Goal: Task Accomplishment & Management: Use online tool/utility

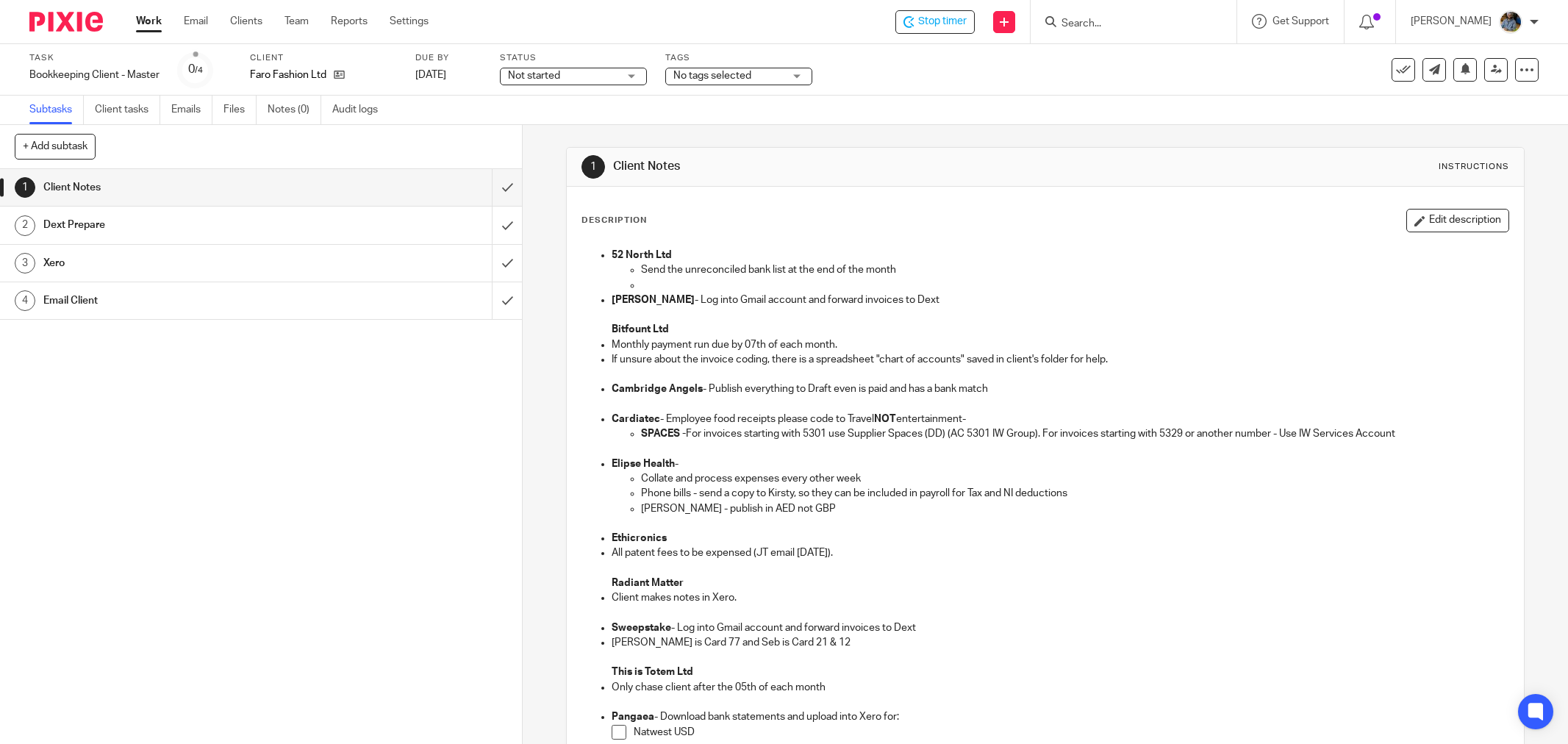
click at [868, 181] on div "1 Client Notes Instructions" at bounding box center [1045, 167] width 957 height 39
drag, startPoint x: 1042, startPoint y: 211, endPoint x: 1344, endPoint y: 93, distance: 324.2
click at [1044, 211] on div "Description Edit description" at bounding box center [1045, 220] width 928 height 24
click at [1396, 73] on icon at bounding box center [1403, 70] width 15 height 15
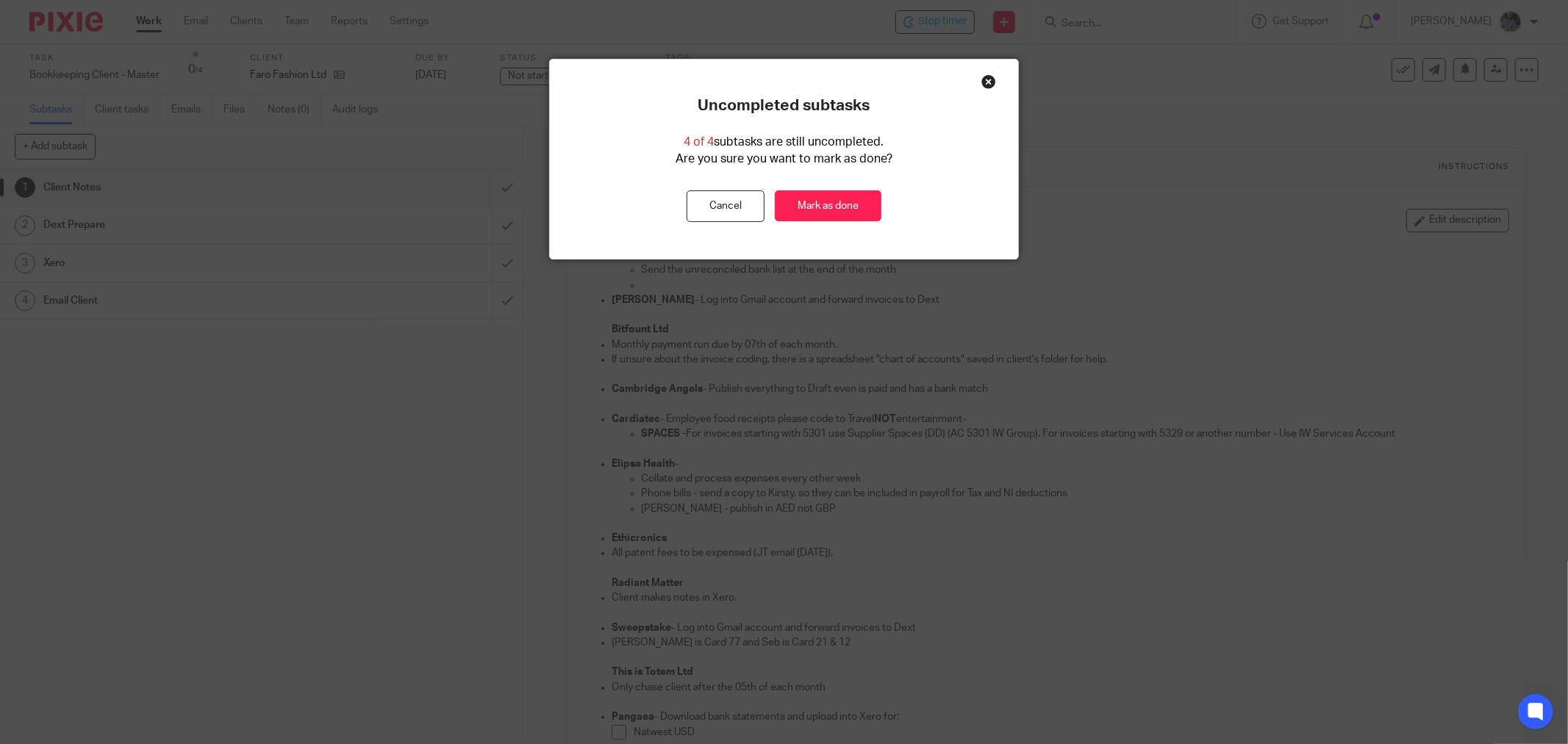
drag, startPoint x: 846, startPoint y: 208, endPoint x: 634, endPoint y: 138, distance: 223.3
click at [846, 208] on link "Mark as done" at bounding box center [828, 206] width 107 height 32
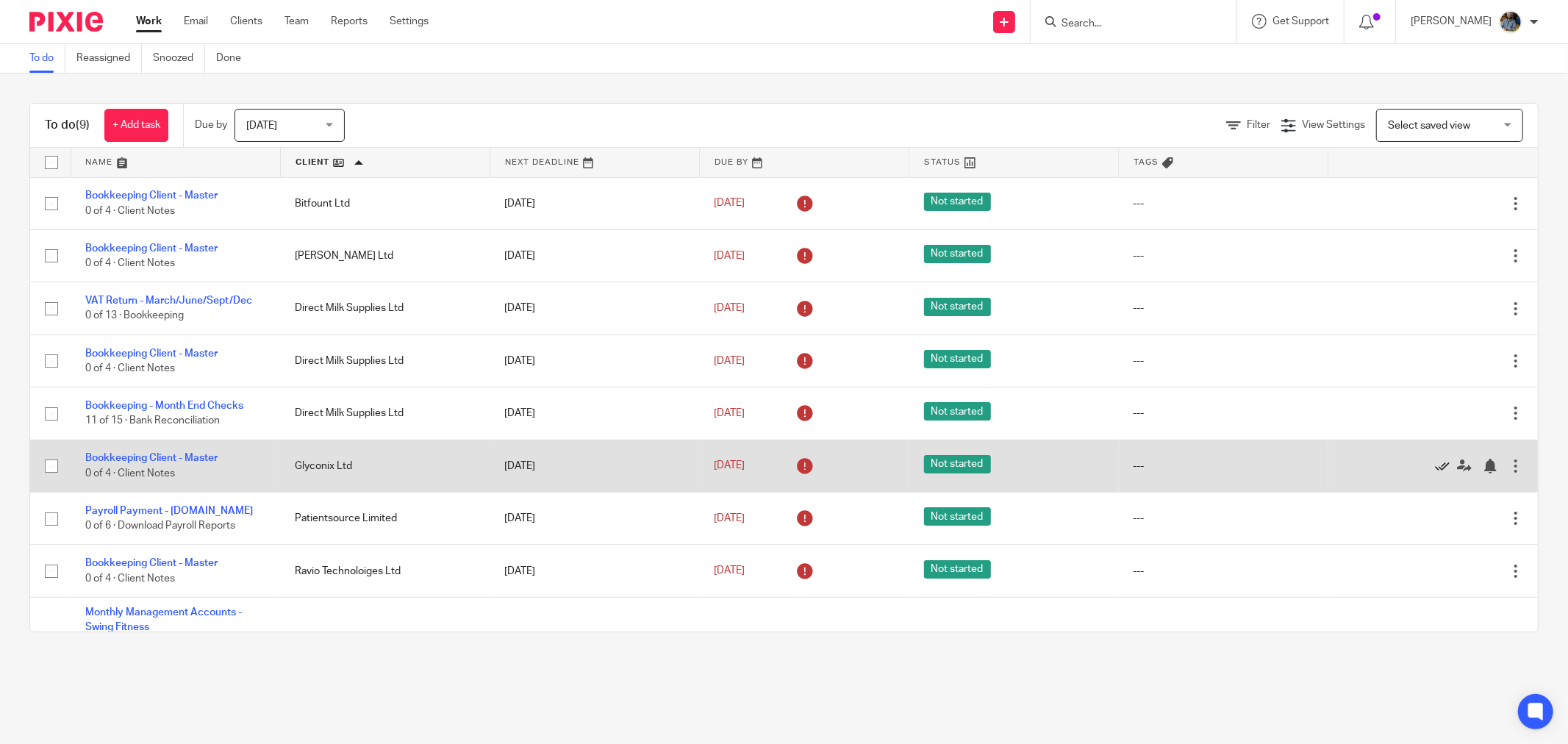
click at [1435, 472] on icon at bounding box center [1442, 465] width 15 height 15
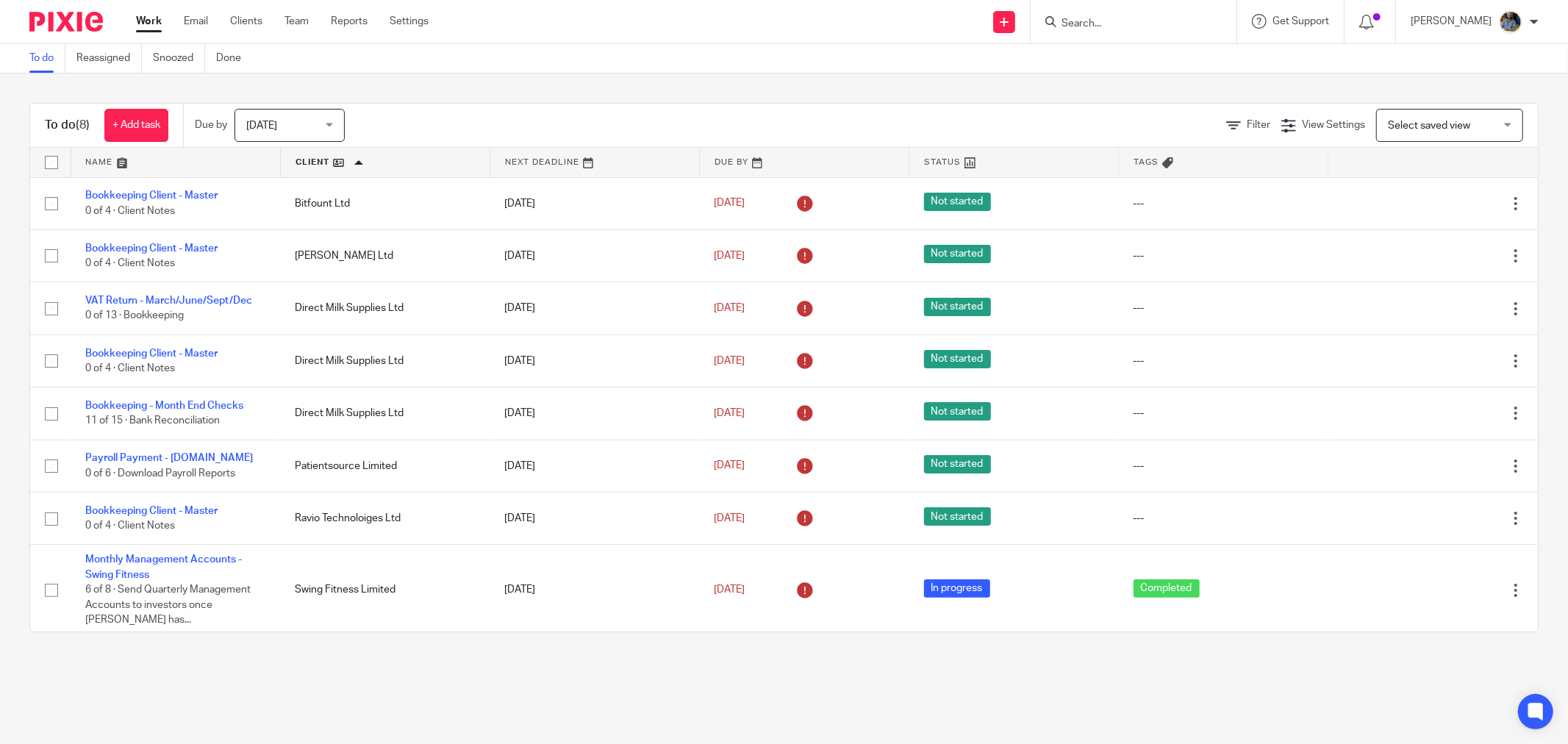
click at [634, 72] on div "To do Reassigned Snoozed Done" at bounding box center [784, 58] width 1568 height 29
click at [1128, 18] on input "Search" at bounding box center [1126, 24] width 132 height 13
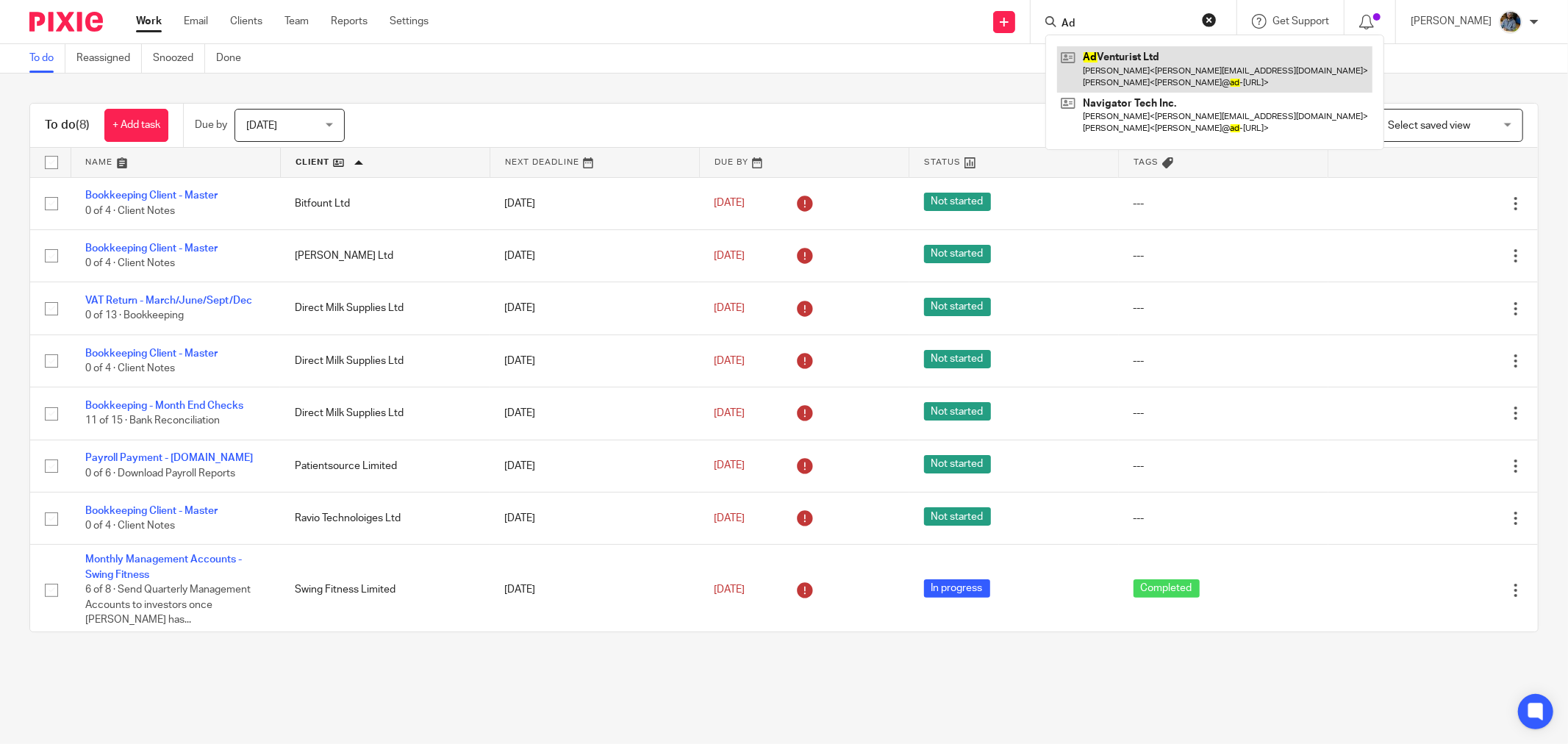
type input "Ad"
click at [1145, 55] on link at bounding box center [1215, 70] width 316 height 46
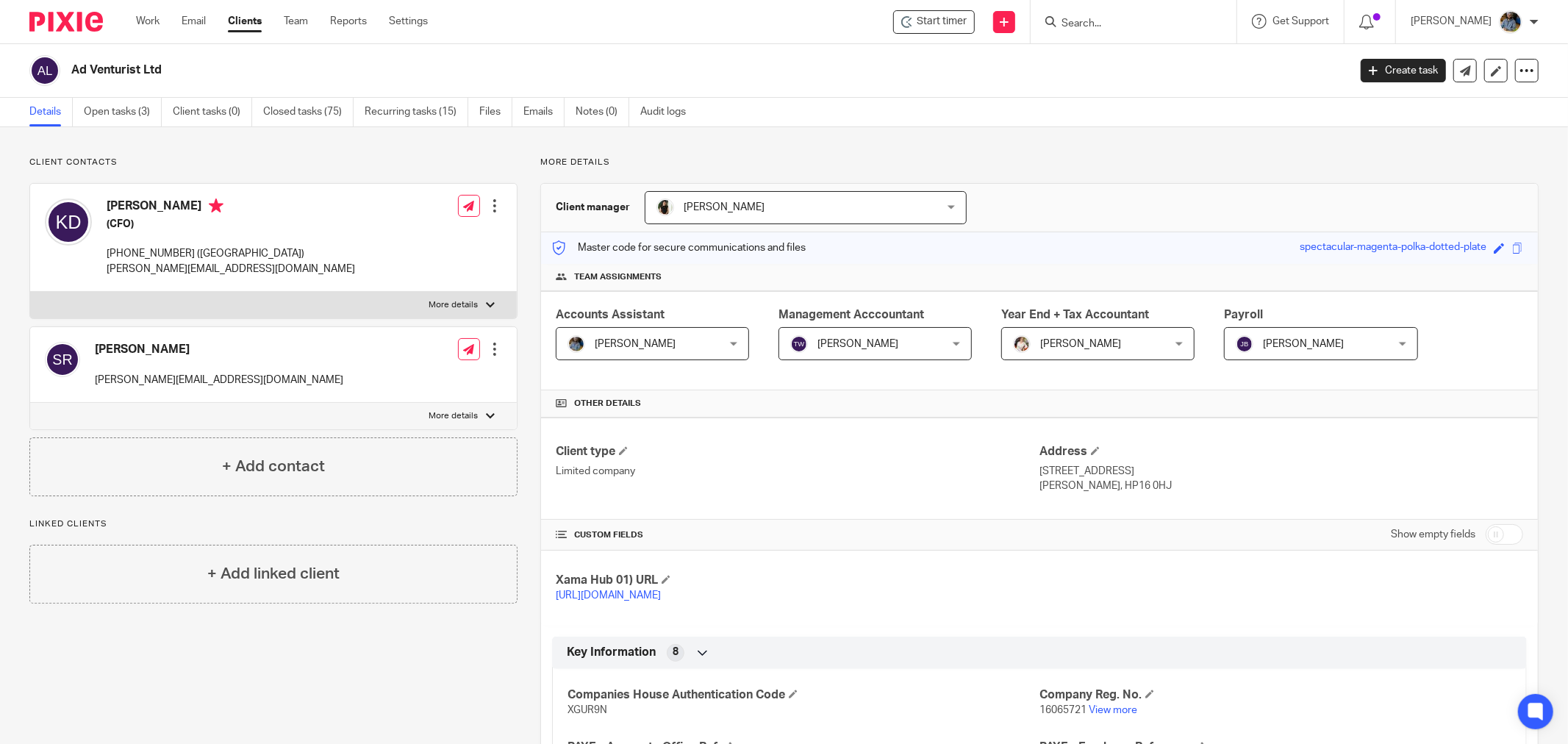
drag, startPoint x: 0, startPoint y: 0, endPoint x: 944, endPoint y: 33, distance: 944.6
click at [954, 104] on div "Details Open tasks (3) Client tasks (0) Closed tasks (75) Recurring tasks (15) …" at bounding box center [784, 112] width 1568 height 29
click at [945, 19] on span "Start timer" at bounding box center [941, 22] width 50 height 16
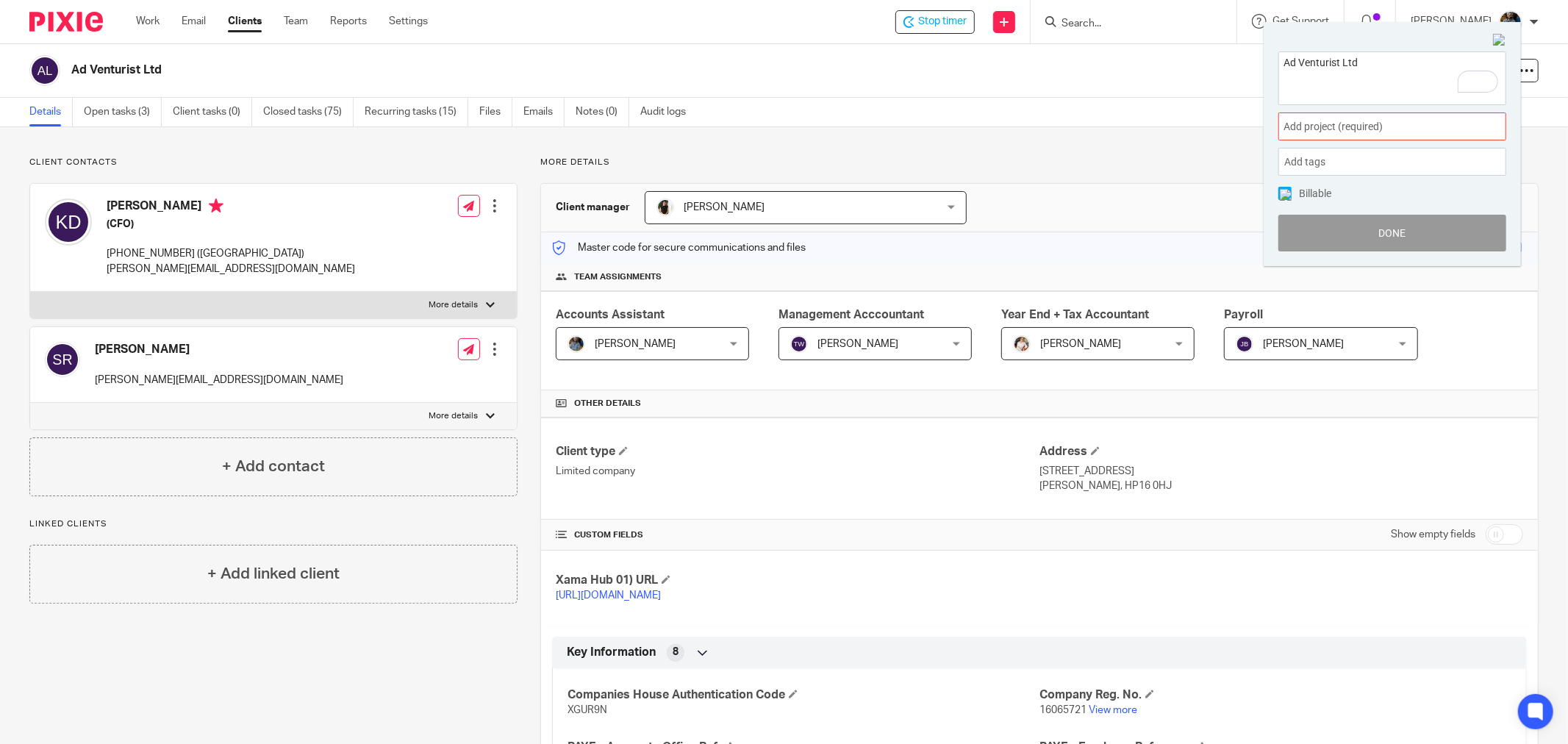
click at [1402, 111] on div "Ad Venturist Ltd Add project (required) : Add tags Leave Payment run R&D adjust…" at bounding box center [1393, 152] width 258 height 229
click at [1415, 117] on div "Add project (required) :" at bounding box center [1393, 127] width 228 height 28
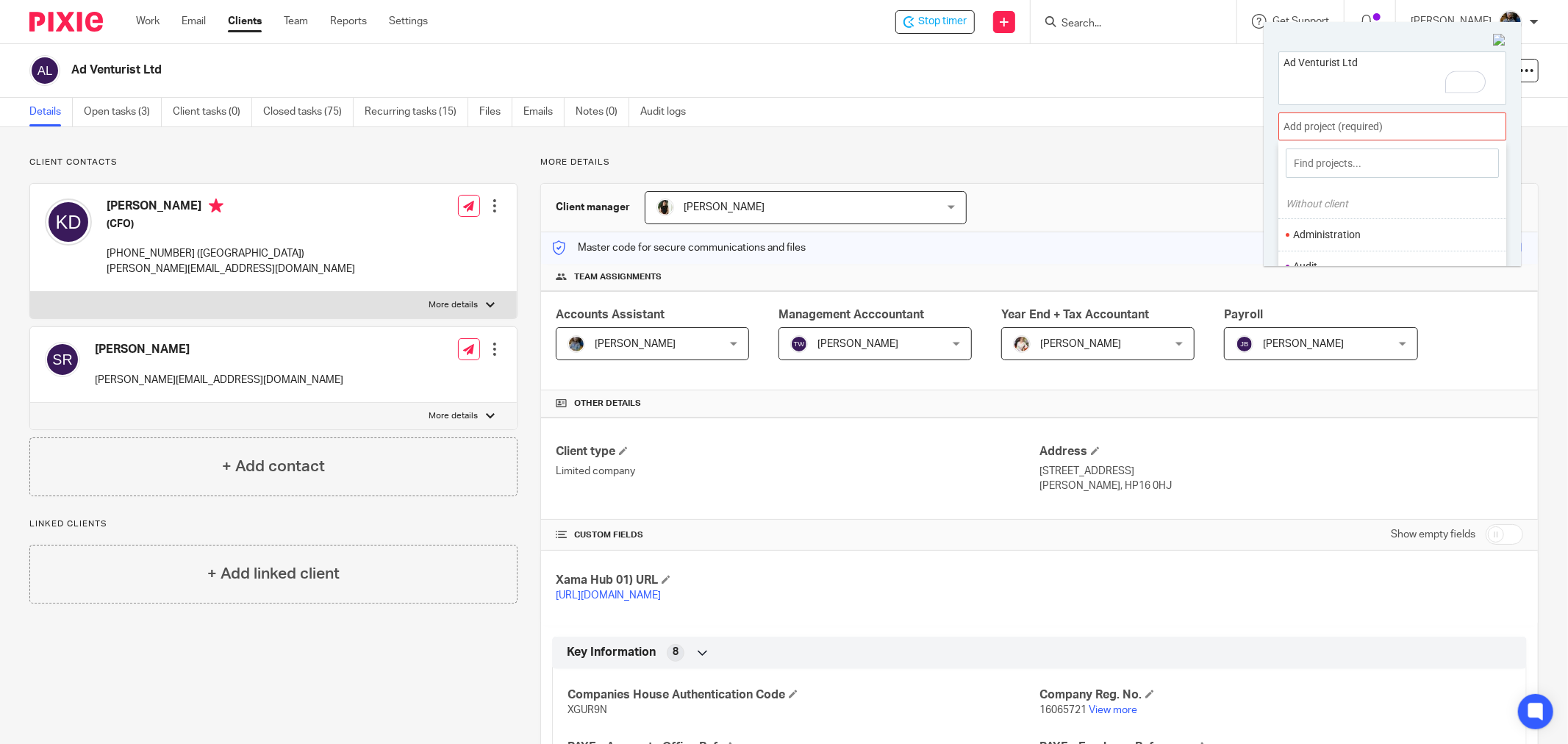
scroll to position [82, 0]
click at [1367, 214] on li "Bookkeeping" at bounding box center [1389, 218] width 192 height 16
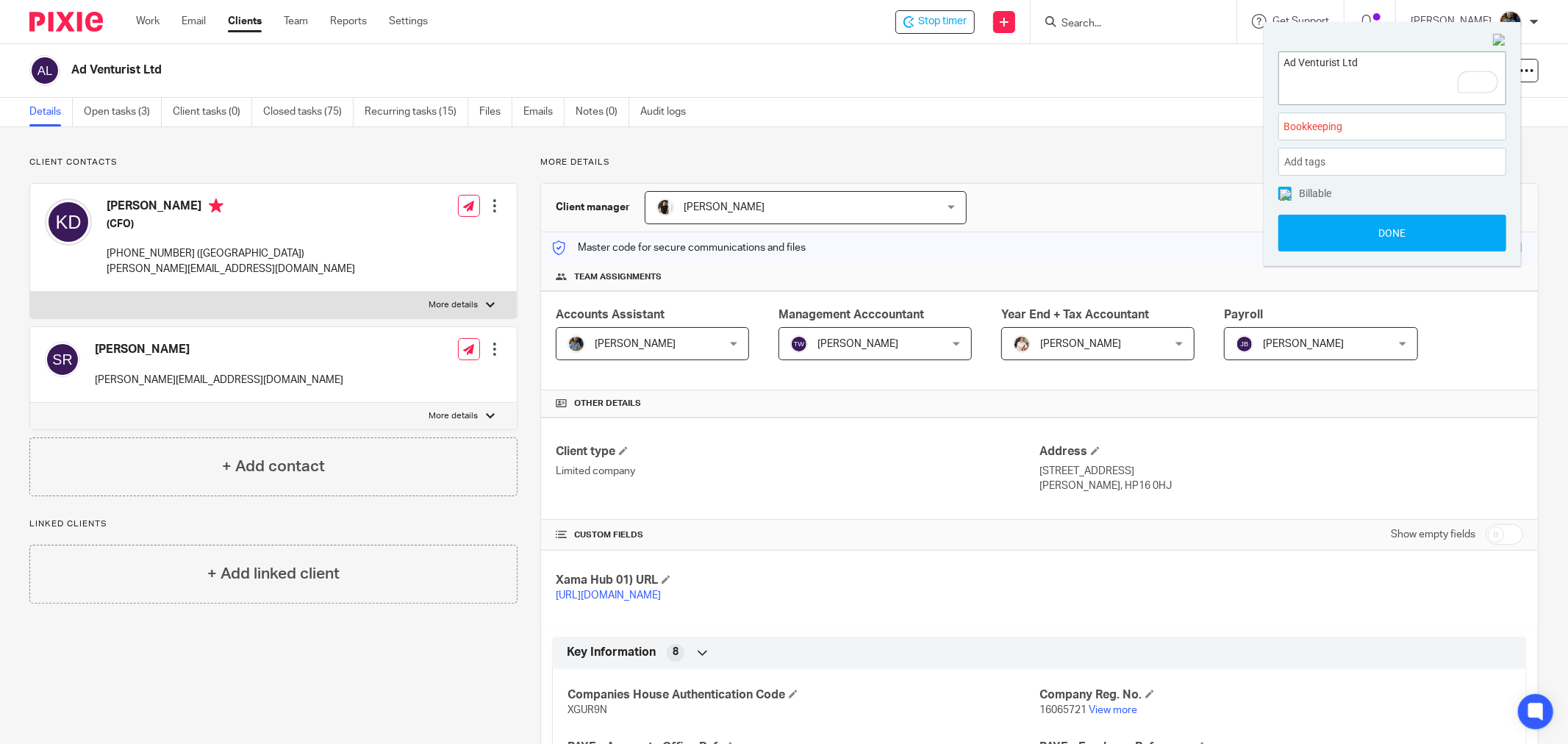
click at [1407, 66] on textarea "Ad Venturist Ltd" at bounding box center [1392, 76] width 227 height 48
click at [1375, 94] on textarea "Ad Venturist Ltd - Credit Control" at bounding box center [1392, 76] width 227 height 48
click at [1442, 61] on textarea "Ad Venturist Ltd - Credit Control" at bounding box center [1392, 76] width 227 height 48
type textarea "Ad Venturist Ltd - Credit Control"
click at [1393, 238] on button "Done" at bounding box center [1393, 233] width 228 height 37
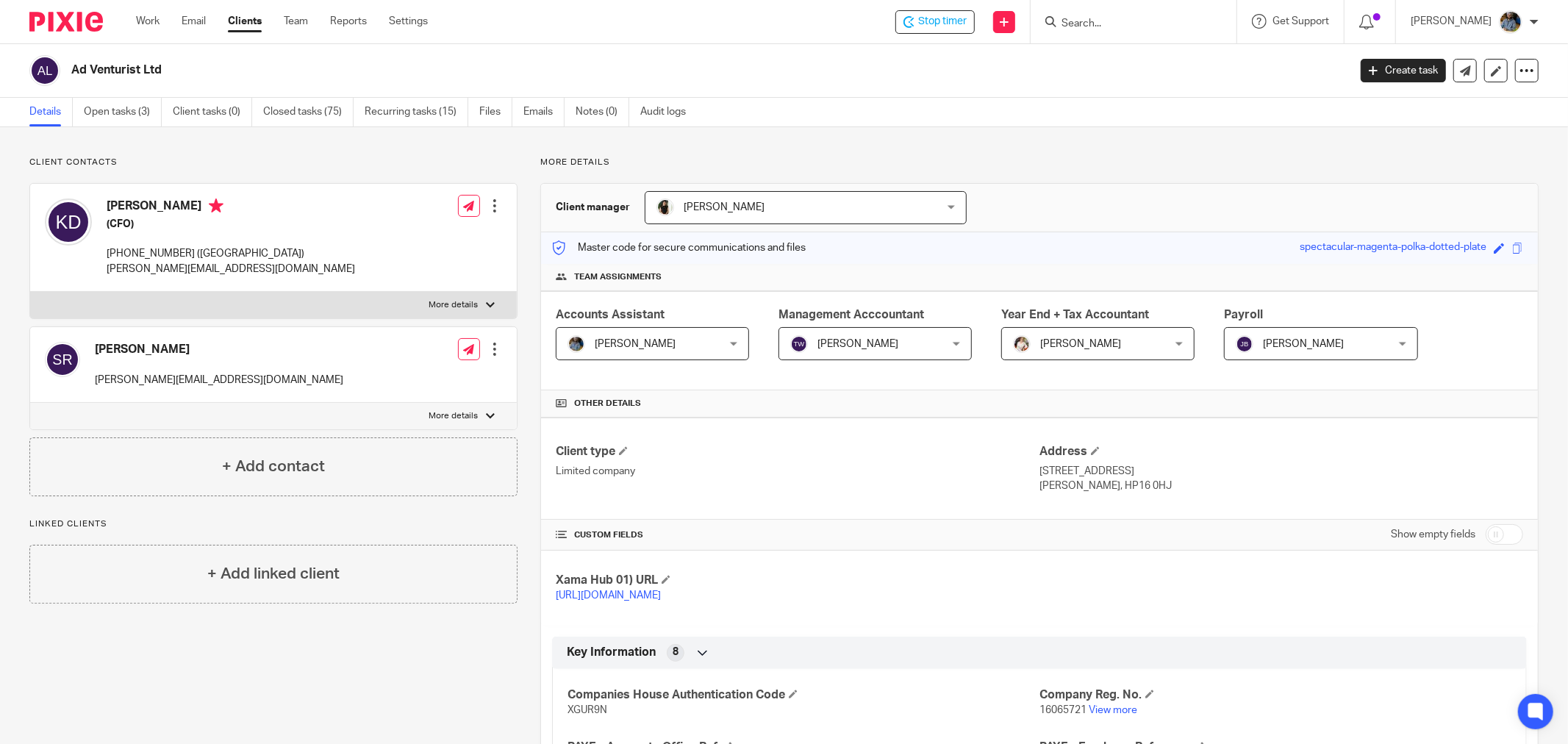
click at [732, 70] on h2 "Ad Venturist Ltd" at bounding box center [578, 71] width 1013 height 16
click at [817, 56] on div "Ad Venturist Ltd" at bounding box center [683, 71] width 1310 height 31
click at [930, 27] on span "Start timer" at bounding box center [941, 22] width 50 height 16
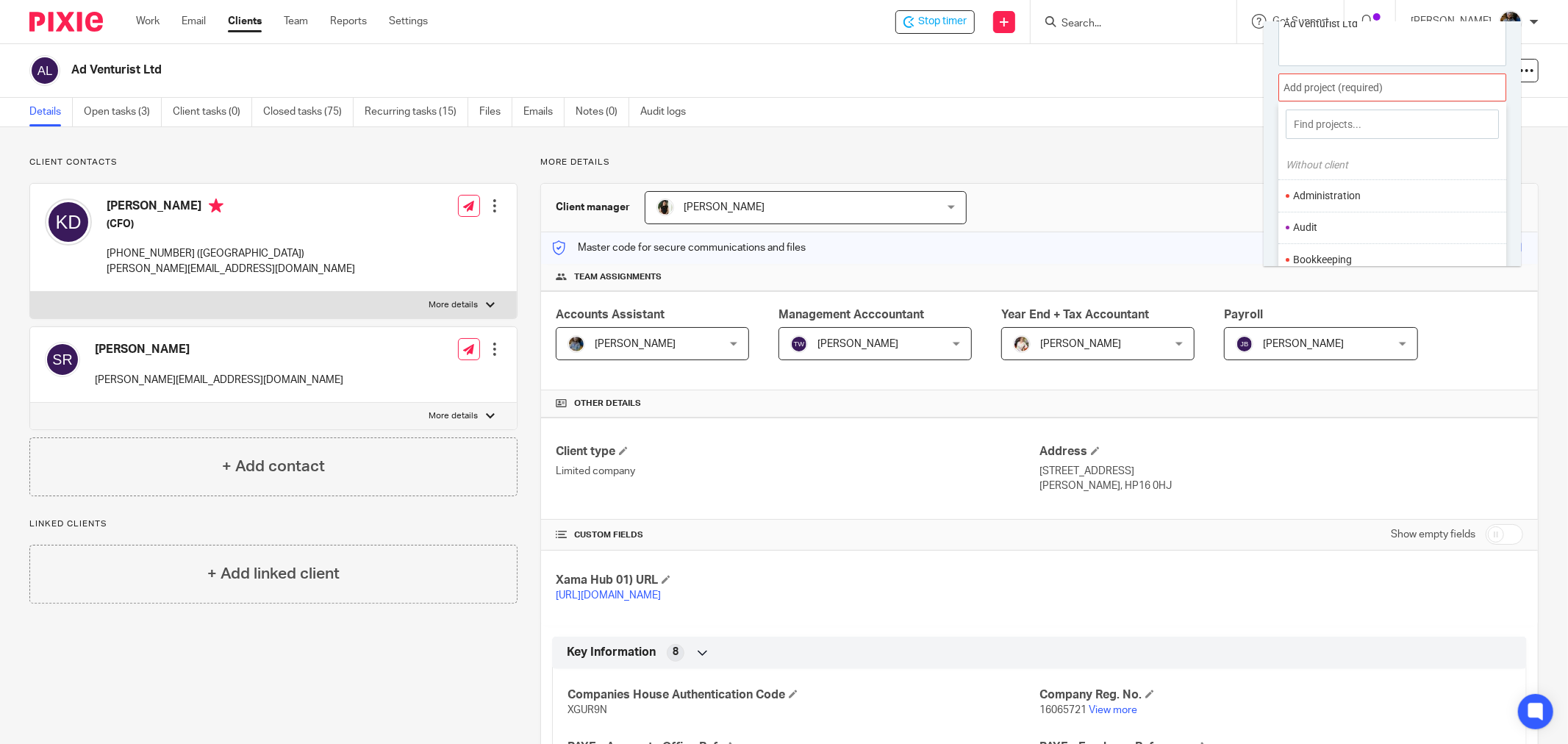
scroll to position [72, 0]
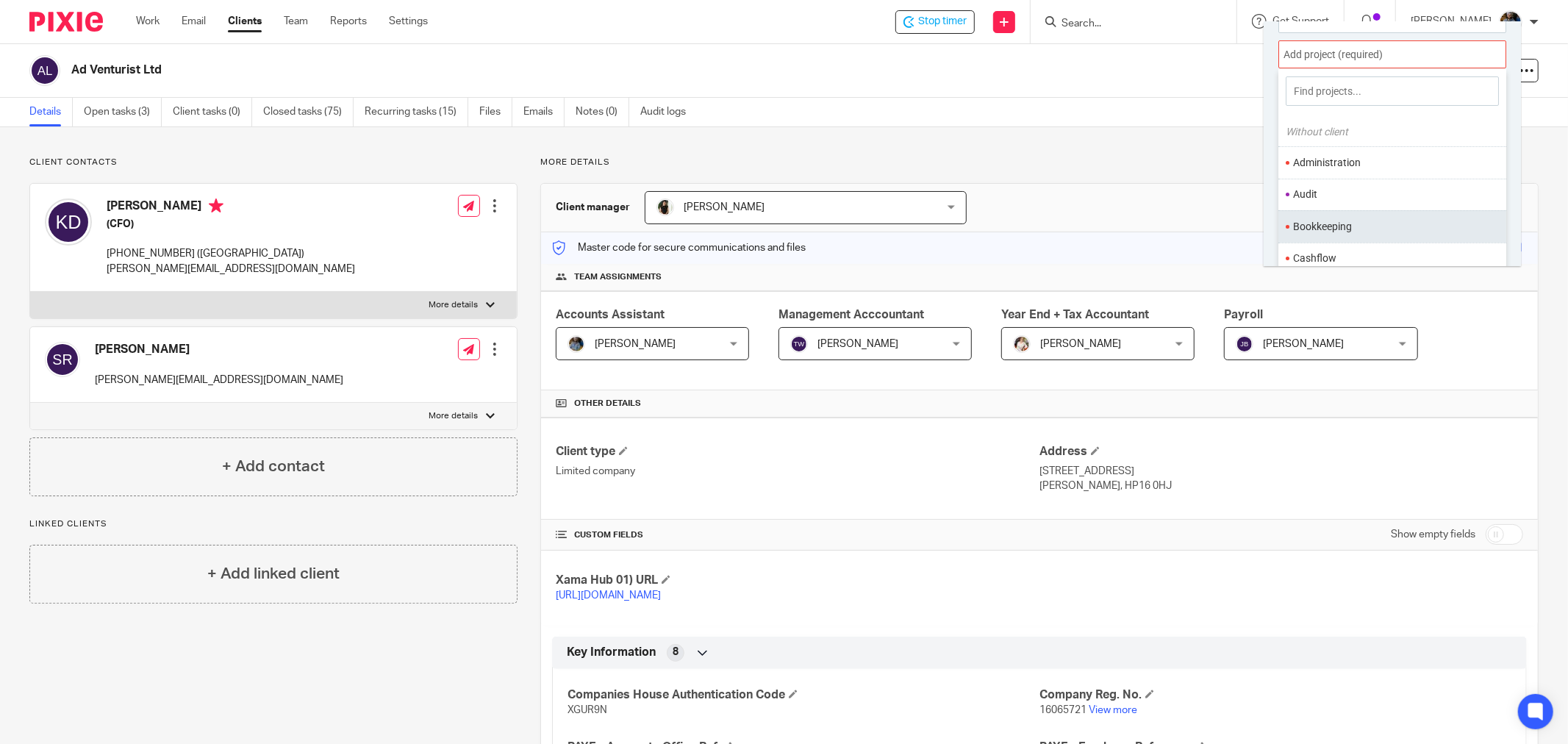
click at [1332, 219] on li "Bookkeeping" at bounding box center [1389, 227] width 192 height 16
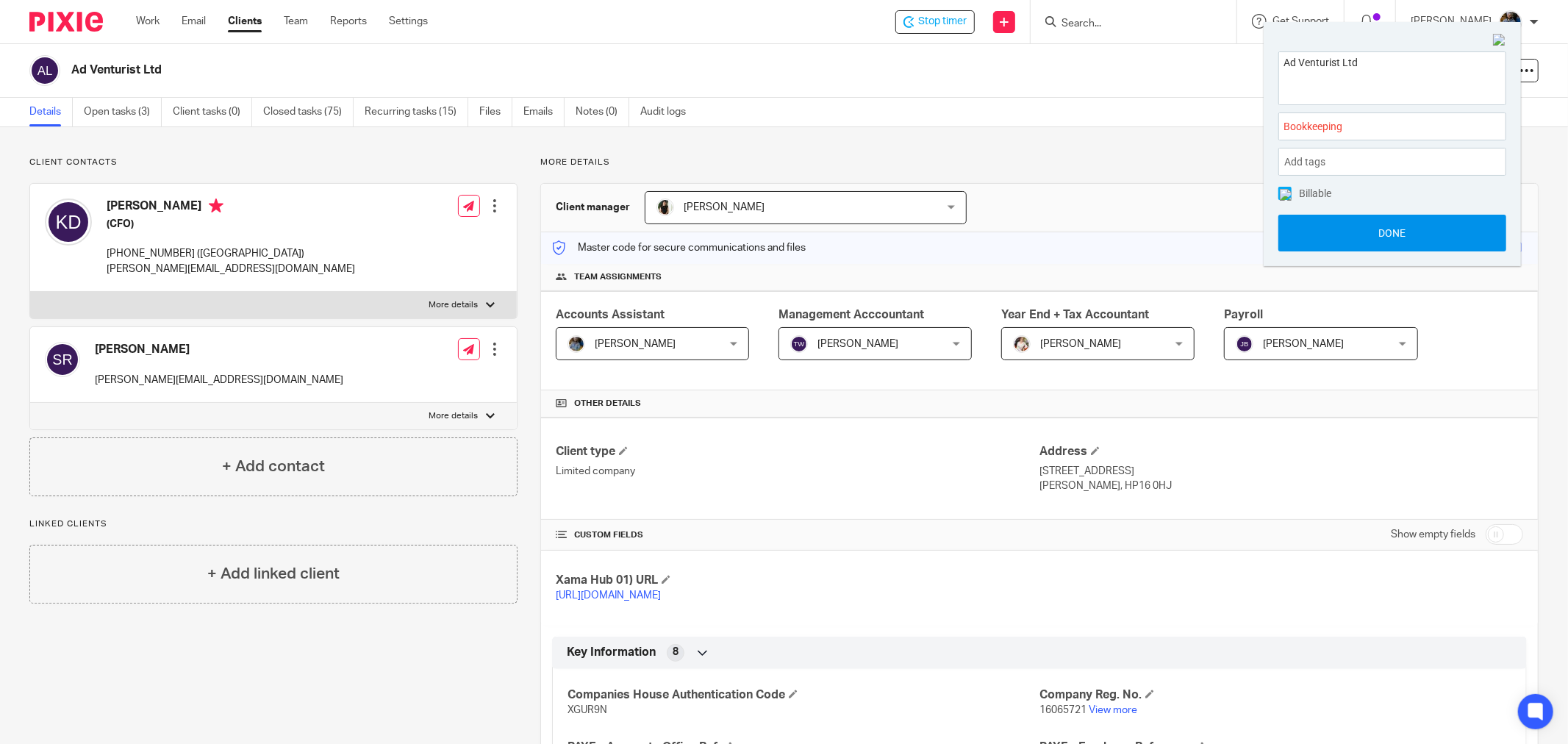
click at [1408, 232] on button "Done" at bounding box center [1393, 233] width 228 height 37
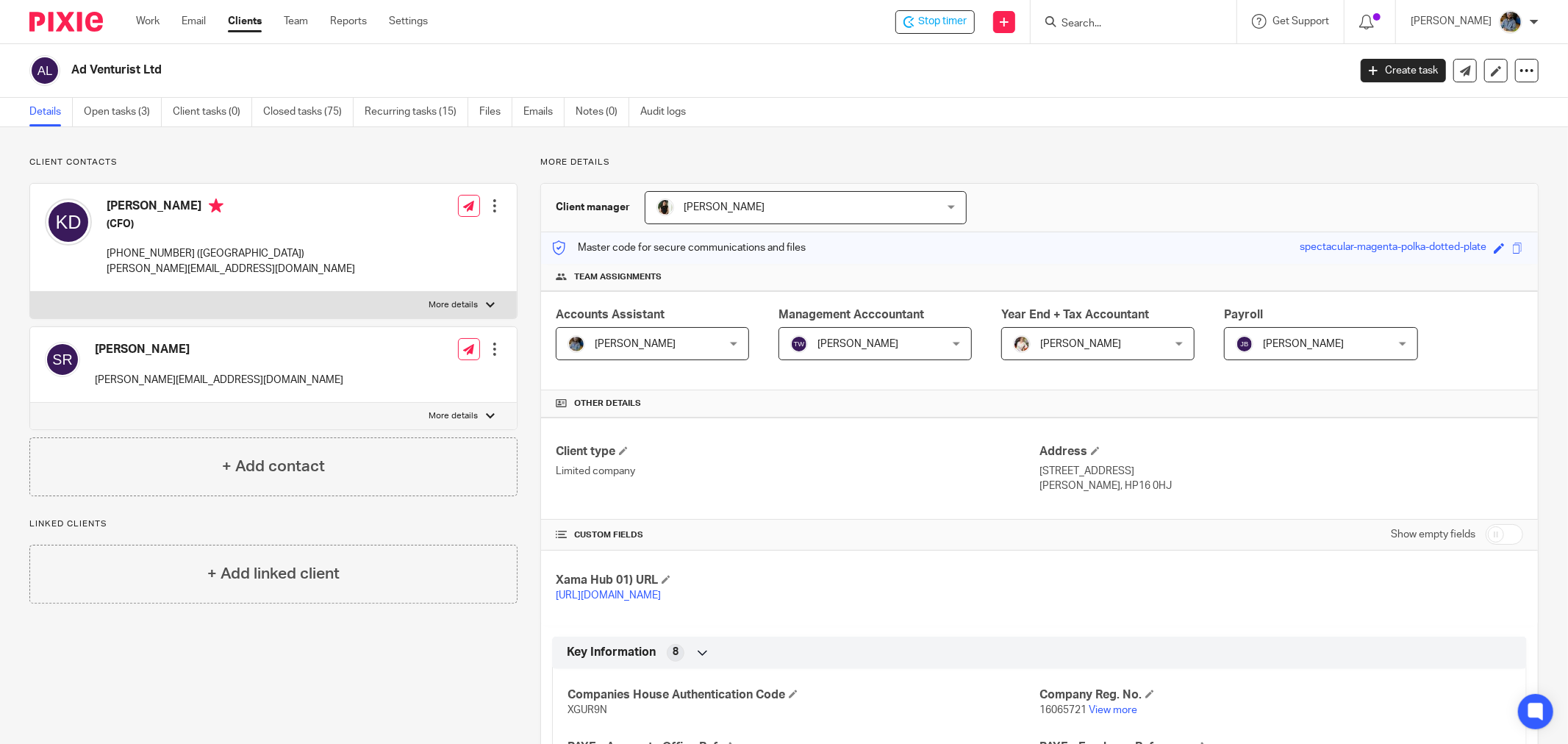
click at [956, 86] on div "Ad Venturist Ltd" at bounding box center [683, 71] width 1310 height 31
click at [629, 78] on div "Ad Venturist Ltd" at bounding box center [683, 71] width 1310 height 31
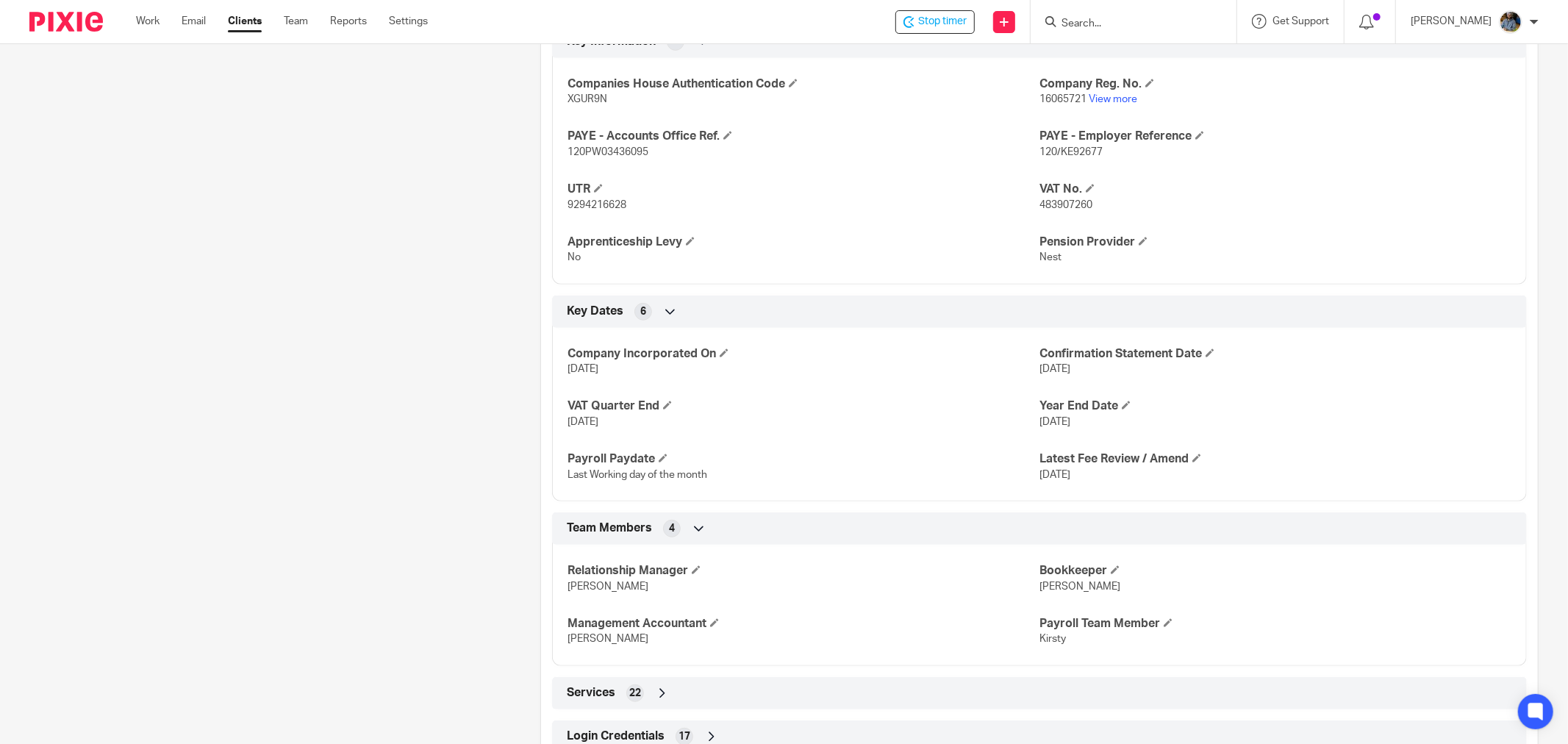
scroll to position [651, 0]
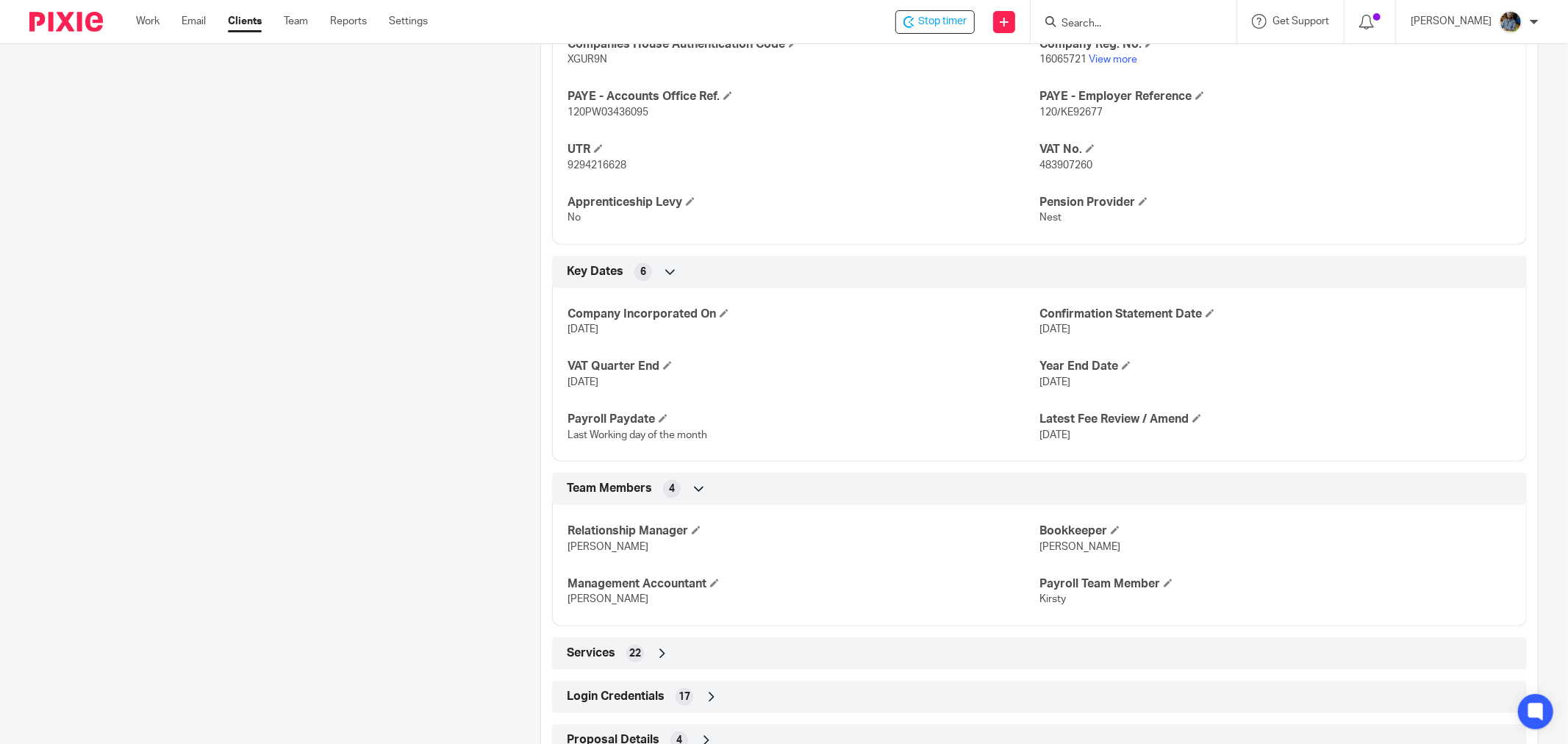
click at [406, 387] on div "Client contacts Kevin Davis (CFO) +44.7448.800868 (UK) kevin@navigator.tech Edi…" at bounding box center [262, 137] width 511 height 1261
